Goal: Task Accomplishment & Management: Manage account settings

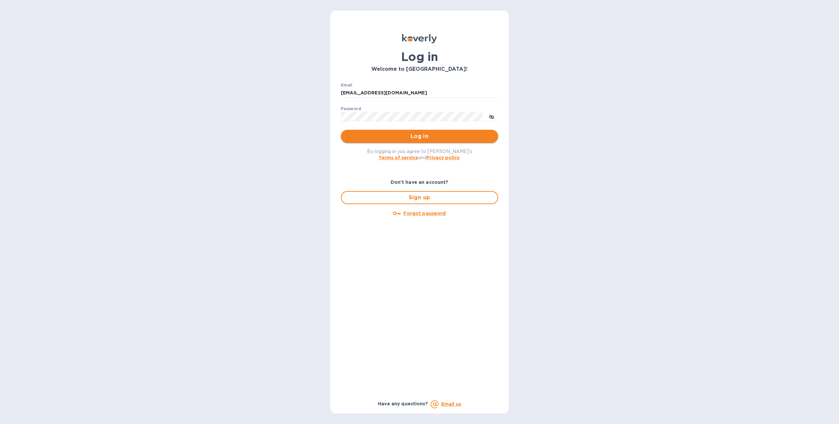
click at [373, 131] on button "Log in" at bounding box center [419, 136] width 157 height 13
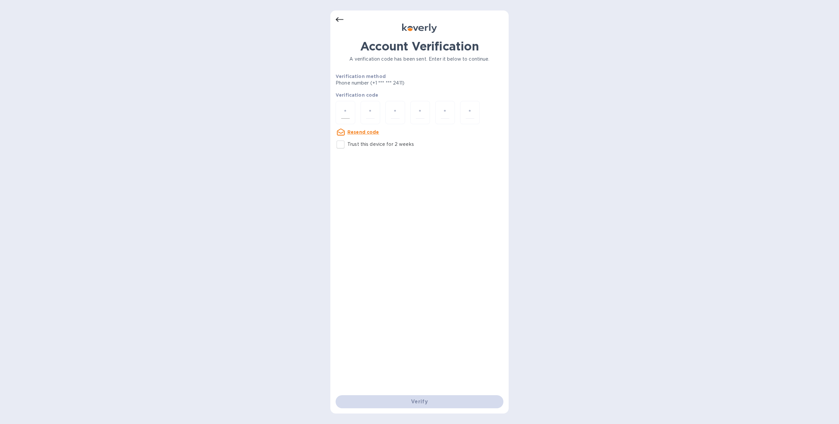
click at [340, 120] on div at bounding box center [346, 112] width 20 height 23
type input "6"
type input "9"
type input "2"
type input "6"
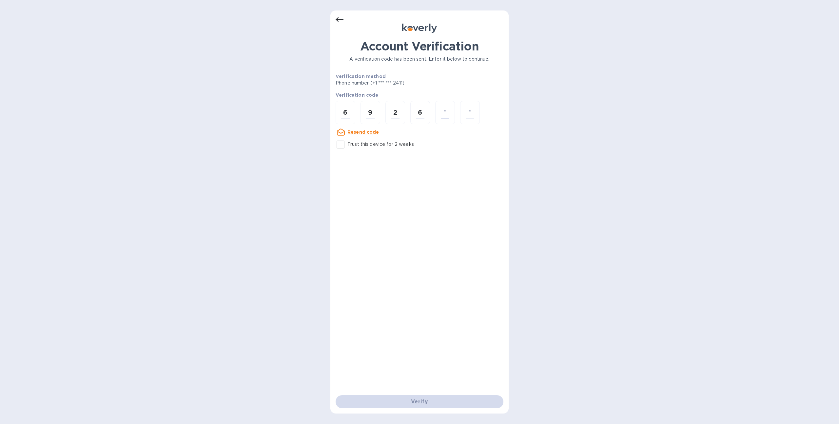
type input "7"
type input "8"
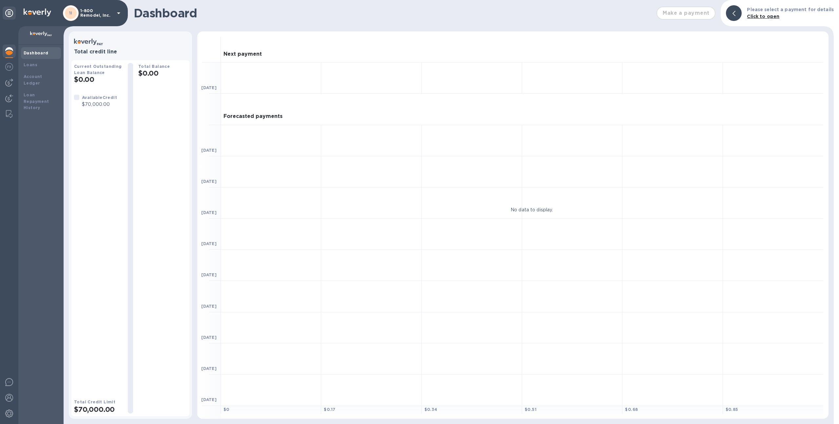
click at [96, 15] on p "1-800 Remodel, Inc." at bounding box center [96, 13] width 33 height 9
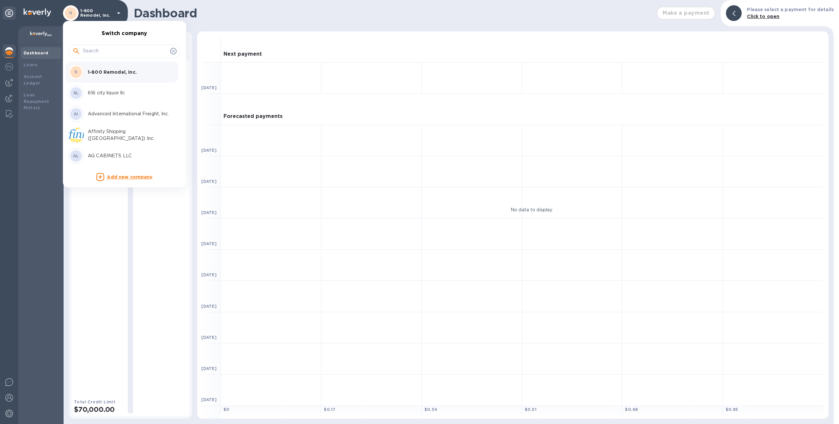
click at [113, 53] on input "text" at bounding box center [125, 51] width 85 height 10
type input "i"
type input "unio"
click at [108, 85] on div "Union Logistics Inc (LAX)" at bounding box center [119, 93] width 102 height 16
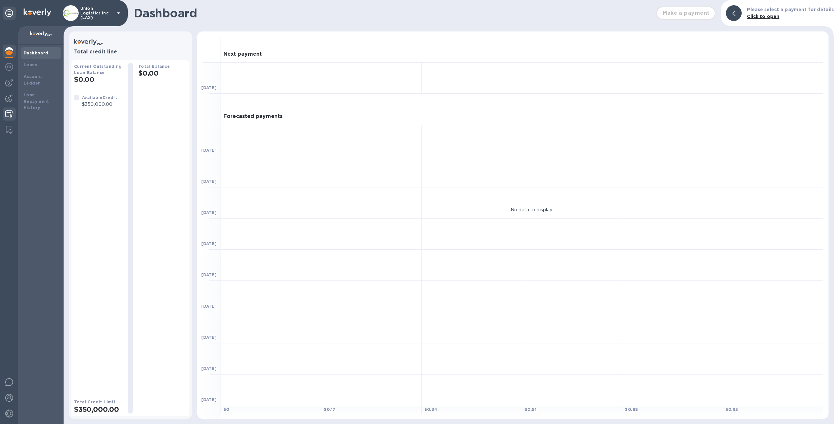
click at [10, 116] on img at bounding box center [9, 114] width 8 height 8
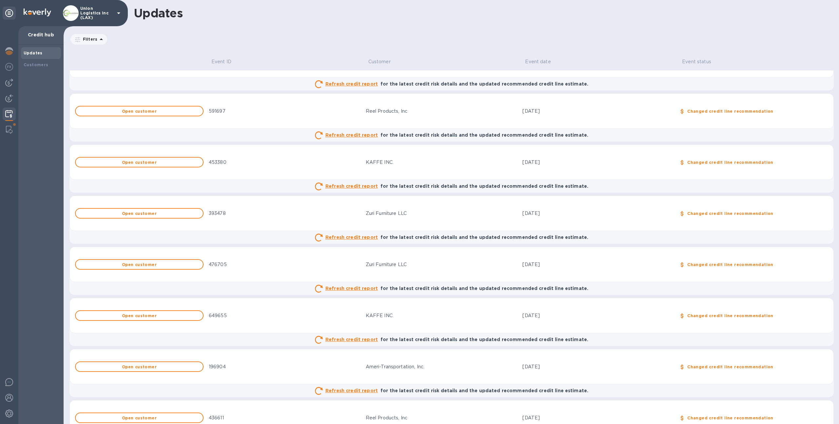
scroll to position [100, 0]
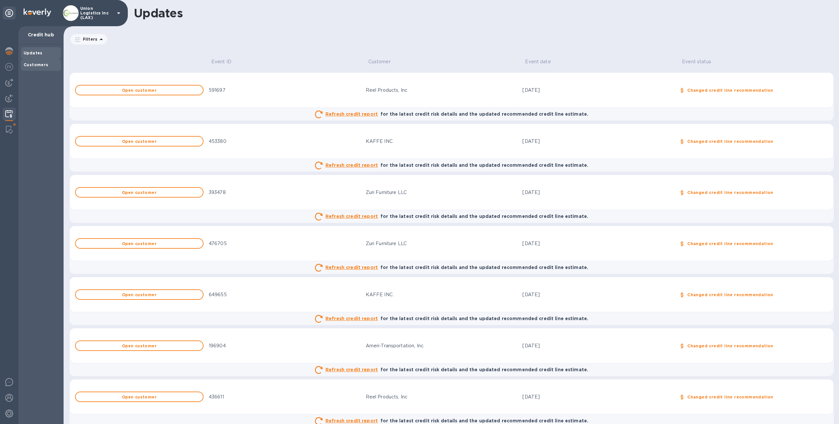
click at [48, 66] on div "Customers" at bounding box center [41, 65] width 35 height 7
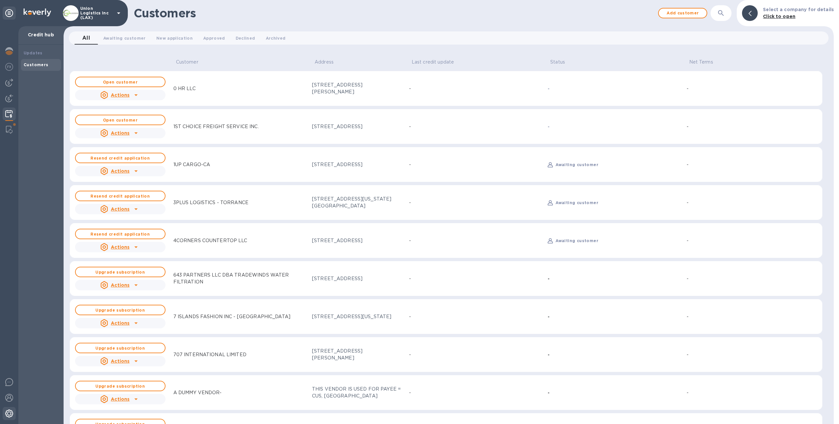
click at [14, 411] on div at bounding box center [9, 414] width 13 height 14
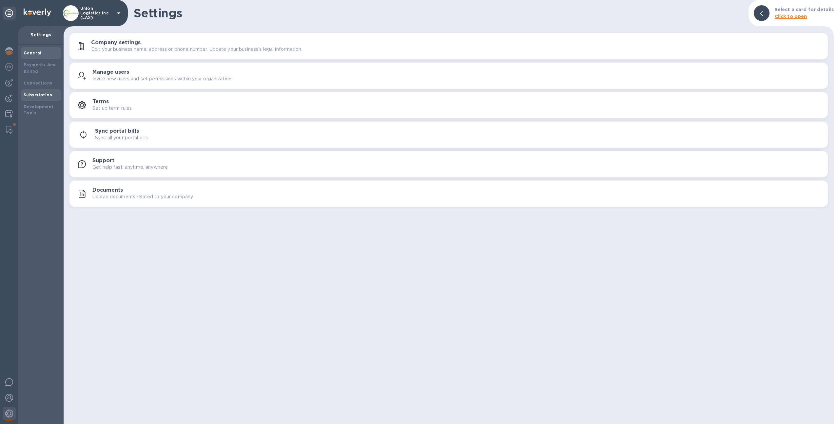
click at [35, 97] on div "Subscription" at bounding box center [41, 95] width 35 height 7
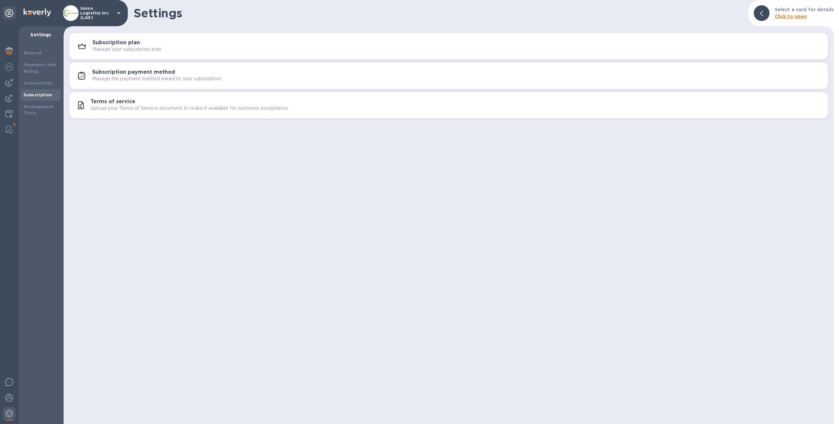
click at [95, 58] on button "Subscription plan Manage your subscription plan." at bounding box center [449, 46] width 759 height 26
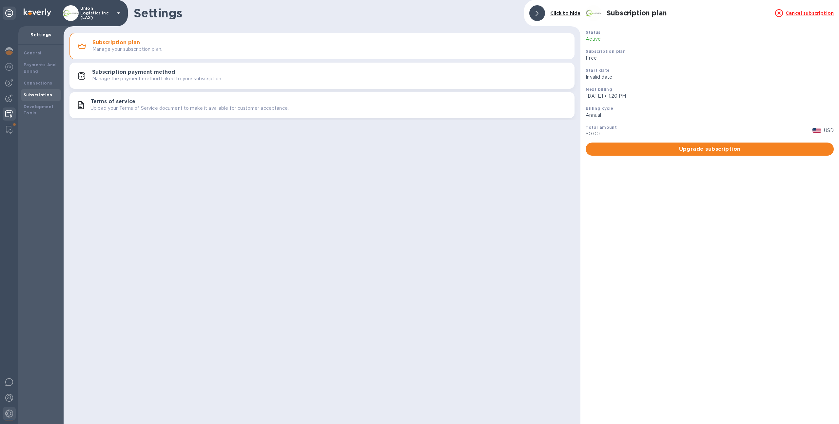
click at [9, 110] on img at bounding box center [9, 114] width 8 height 8
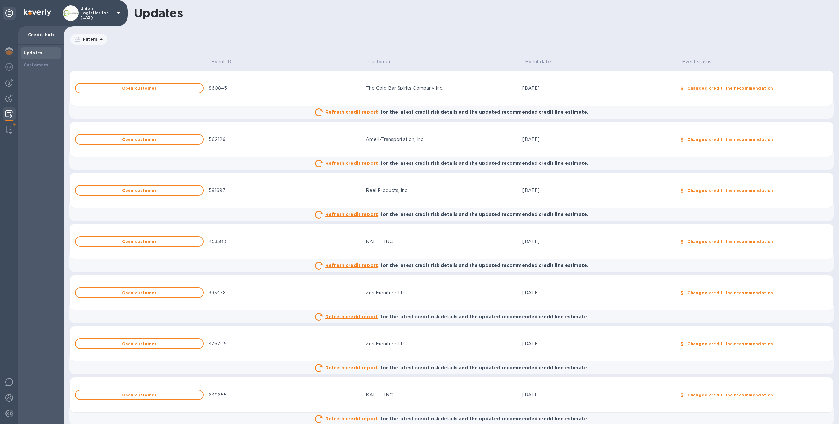
click at [354, 113] on u "Refresh credit report" at bounding box center [352, 112] width 52 height 5
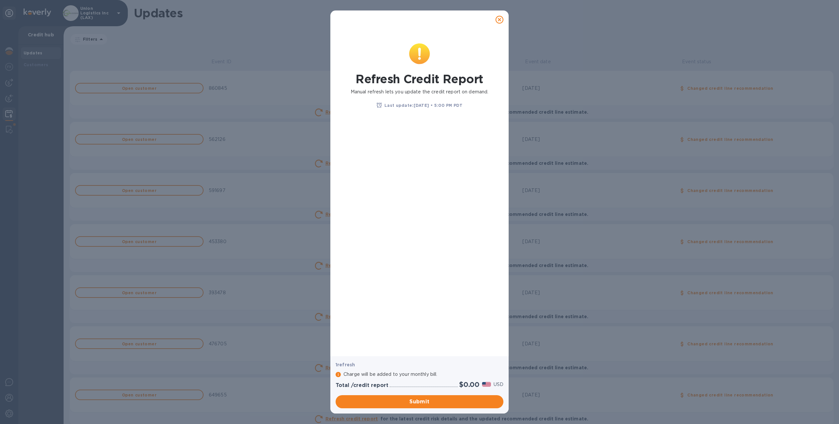
click at [499, 23] on icon at bounding box center [500, 20] width 8 height 8
